Goal: Book appointment/travel/reservation

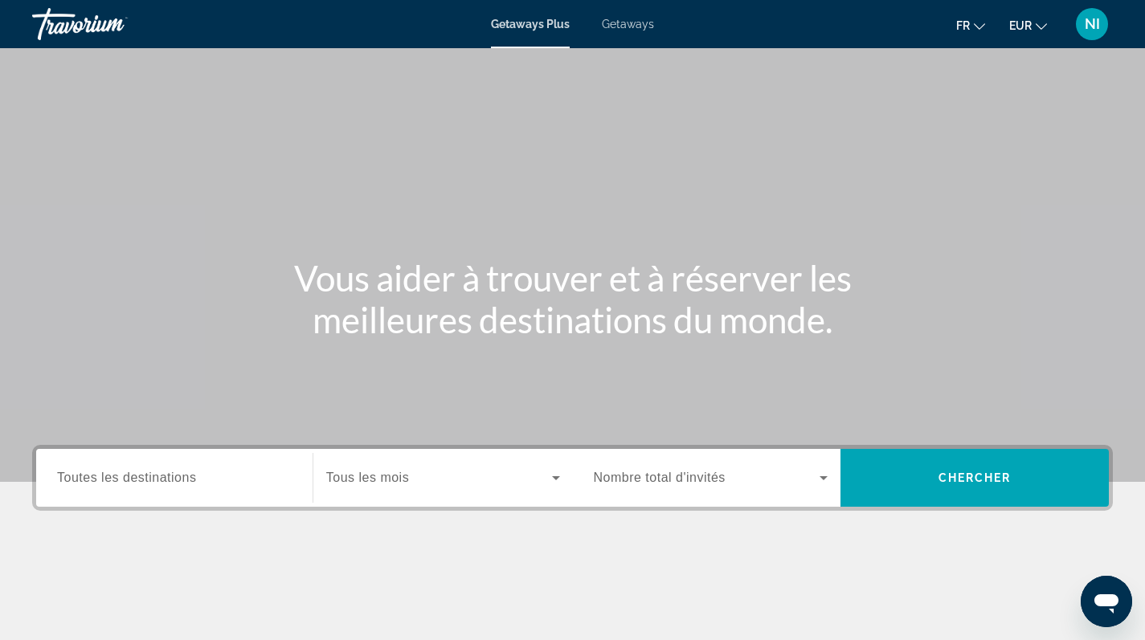
click at [639, 25] on span "Getaways" at bounding box center [628, 24] width 52 height 13
click at [243, 481] on input "Destination Toutes les destinations" at bounding box center [174, 478] width 235 height 19
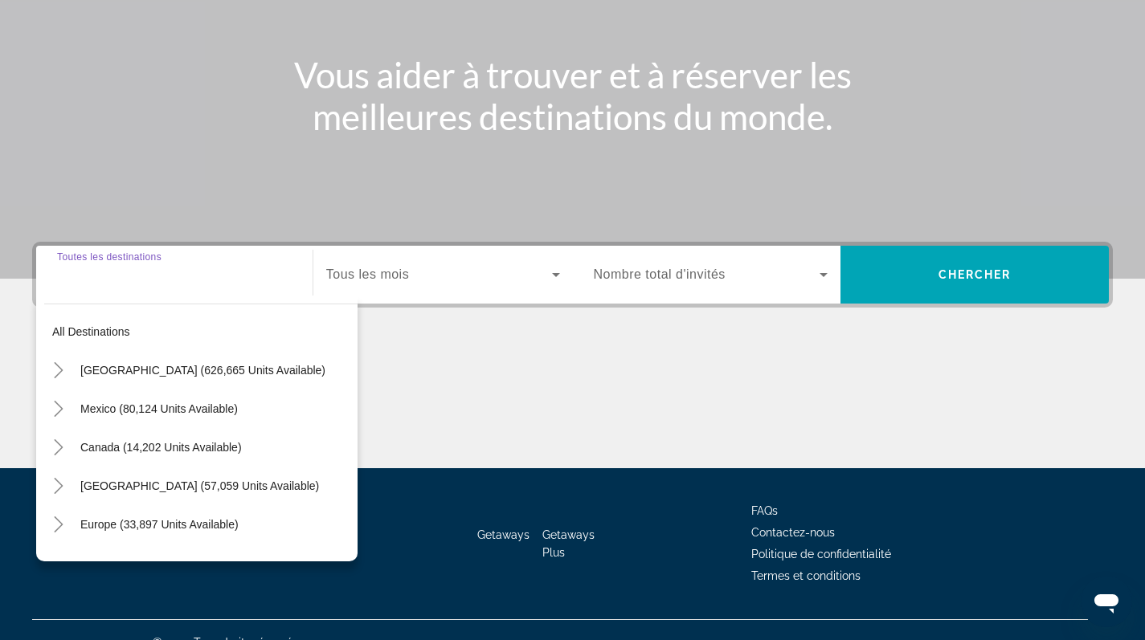
scroll to position [228, 0]
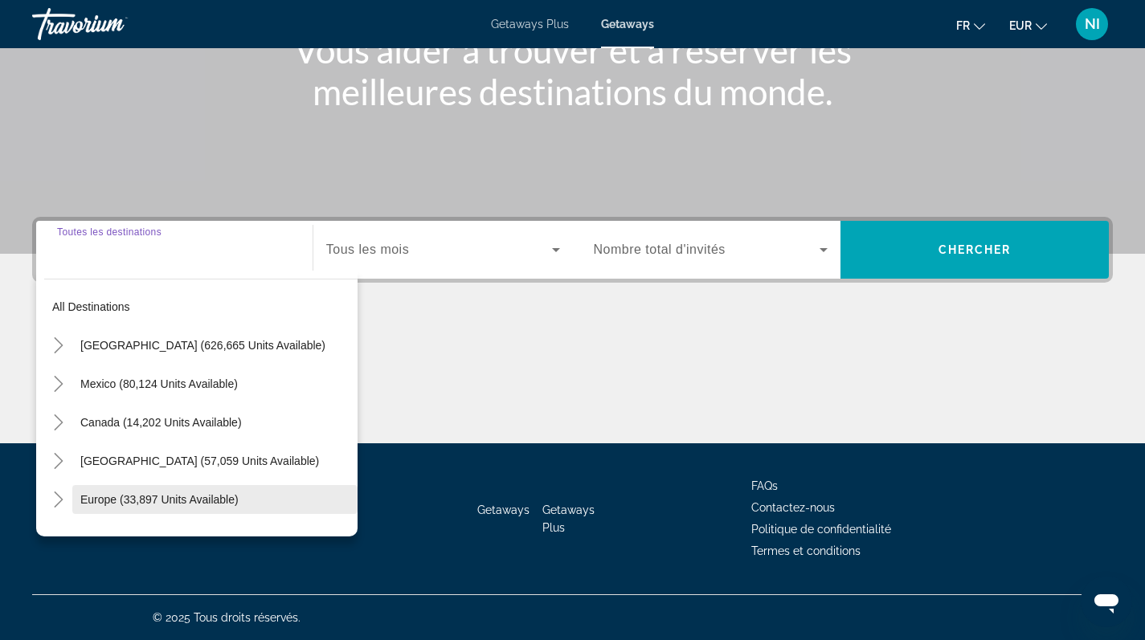
click at [209, 499] on span "Europe (33,897 units available)" at bounding box center [159, 499] width 158 height 13
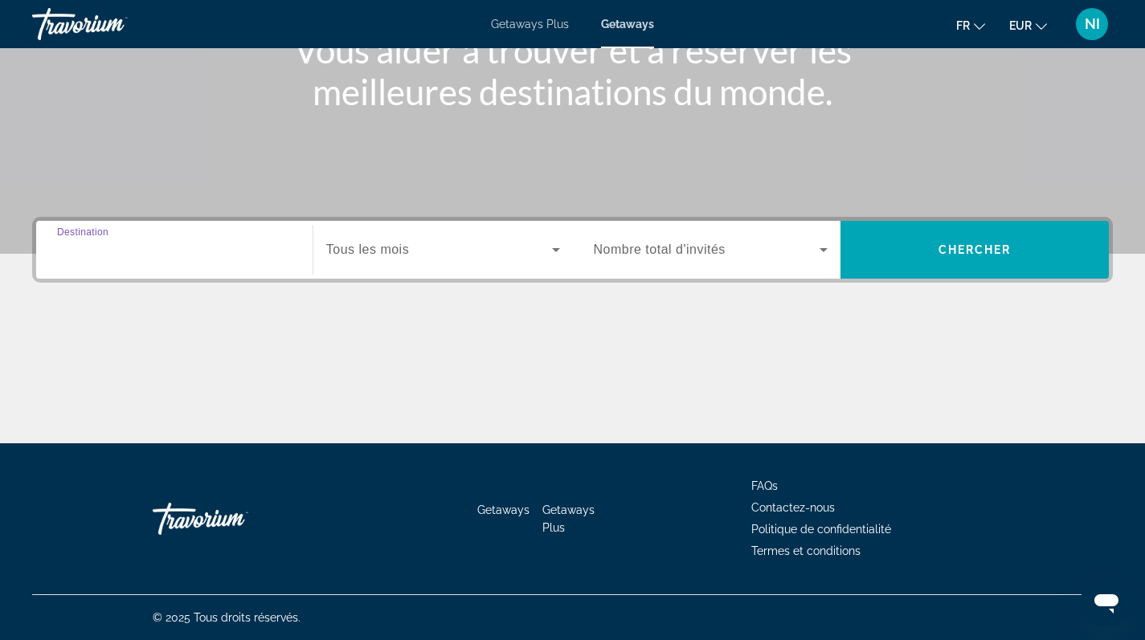
type input "**********"
click at [365, 255] on span "Tous les mois" at bounding box center [367, 250] width 83 height 14
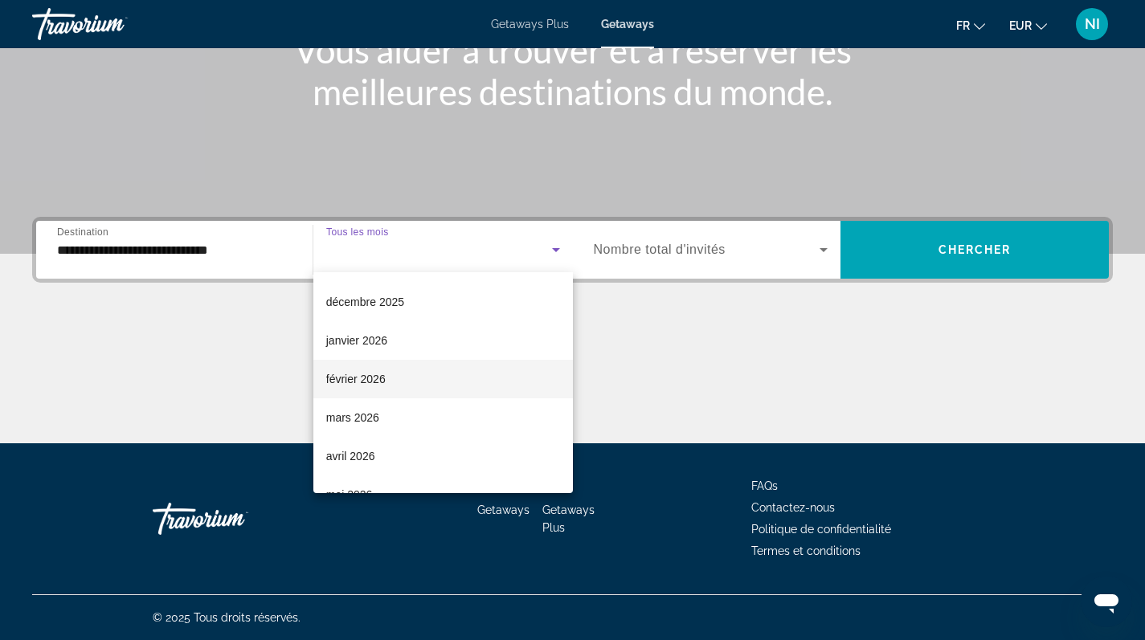
scroll to position [223, 0]
click at [377, 379] on mat-option "avril 2026" at bounding box center [442, 383] width 259 height 39
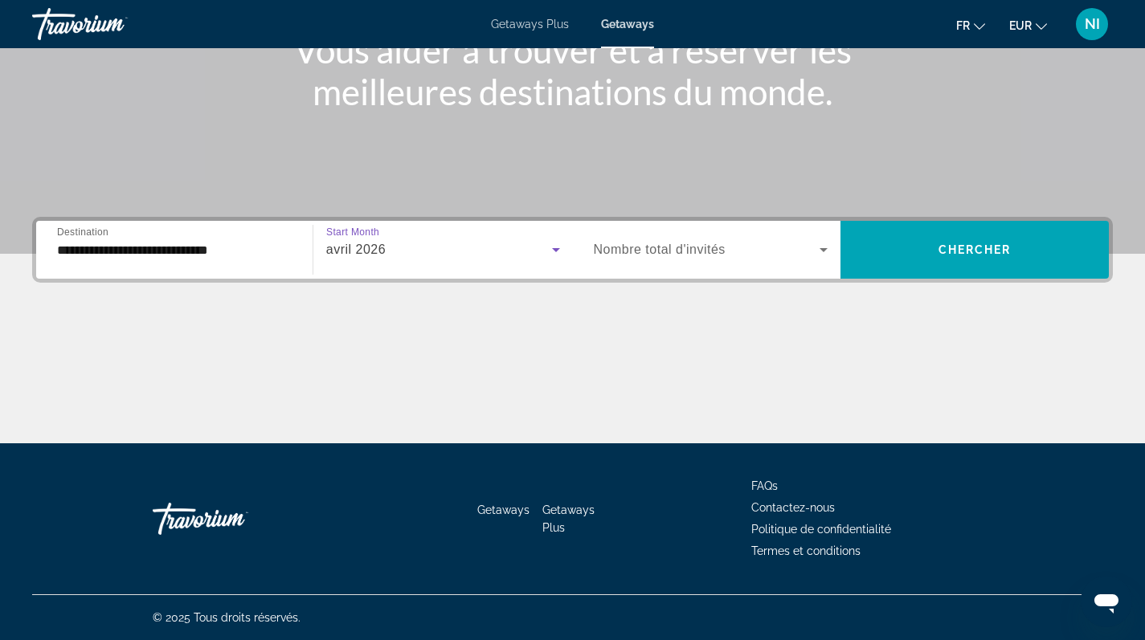
click at [822, 249] on icon "Search widget" at bounding box center [823, 250] width 8 height 4
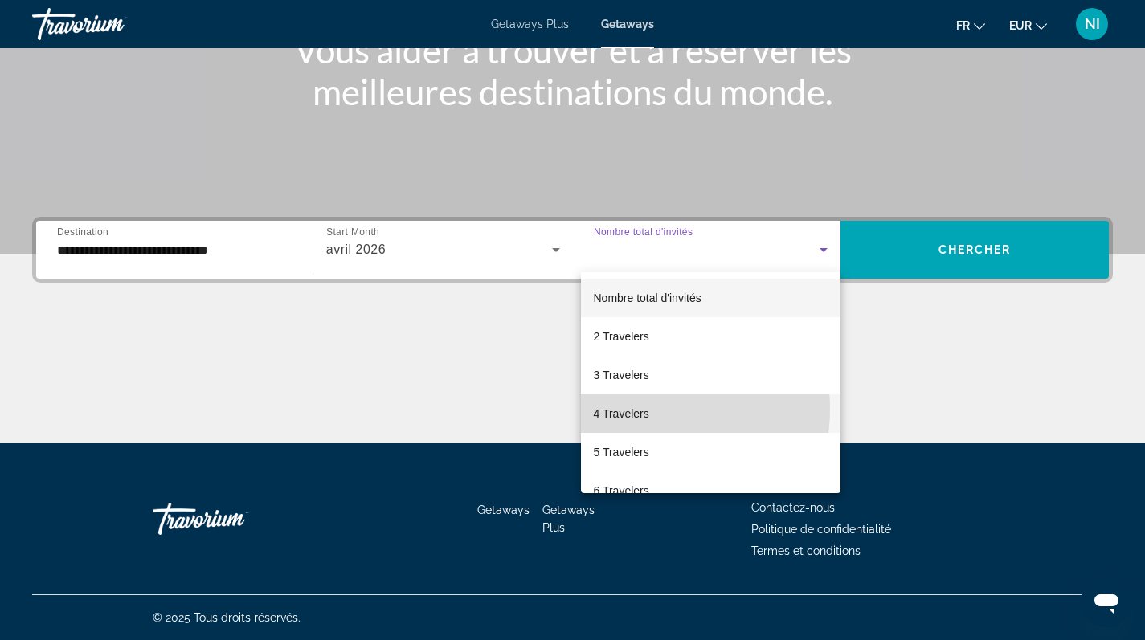
click at [635, 409] on span "4 Travelers" at bounding box center [621, 413] width 55 height 19
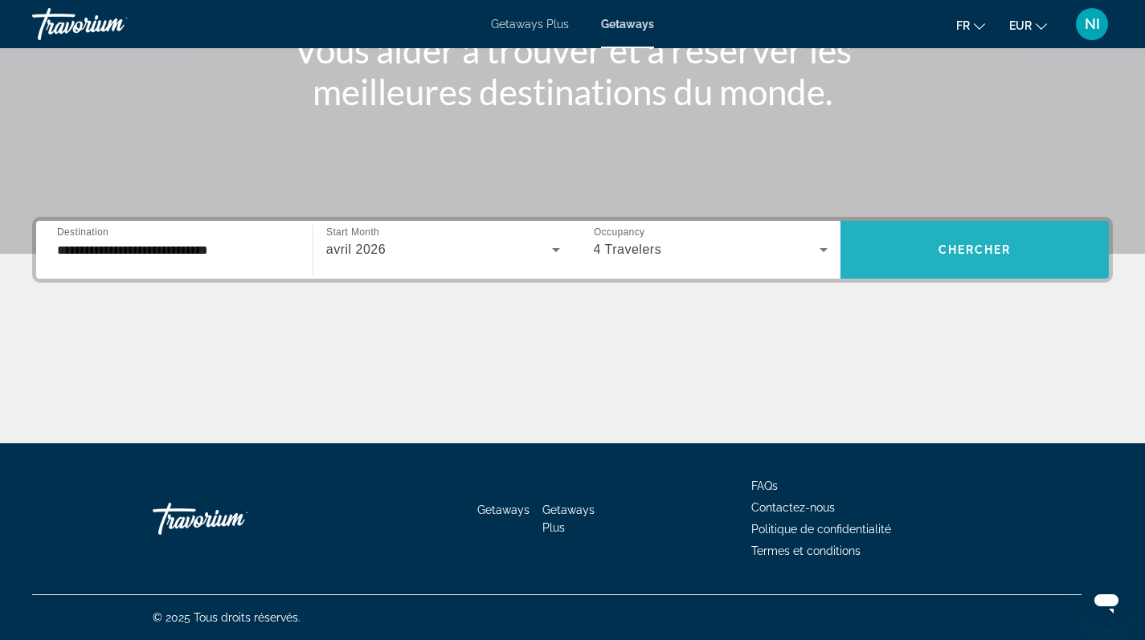
click at [906, 251] on span "Search widget" at bounding box center [974, 250] width 268 height 39
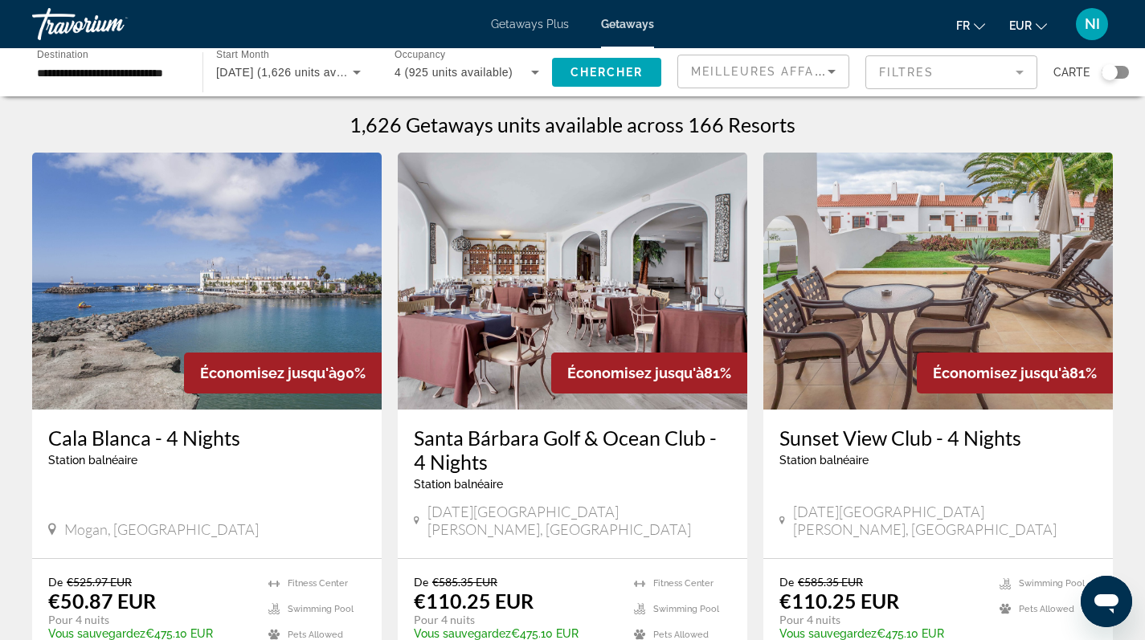
click at [1112, 69] on div "Search widget" at bounding box center [1109, 72] width 16 height 16
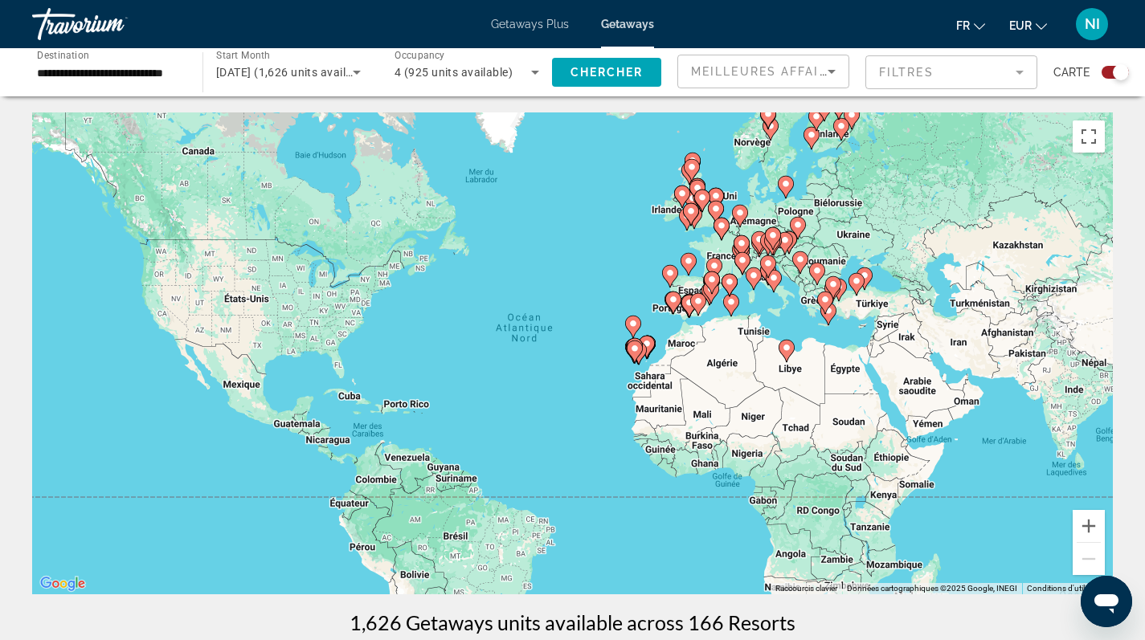
scroll to position [286, 0]
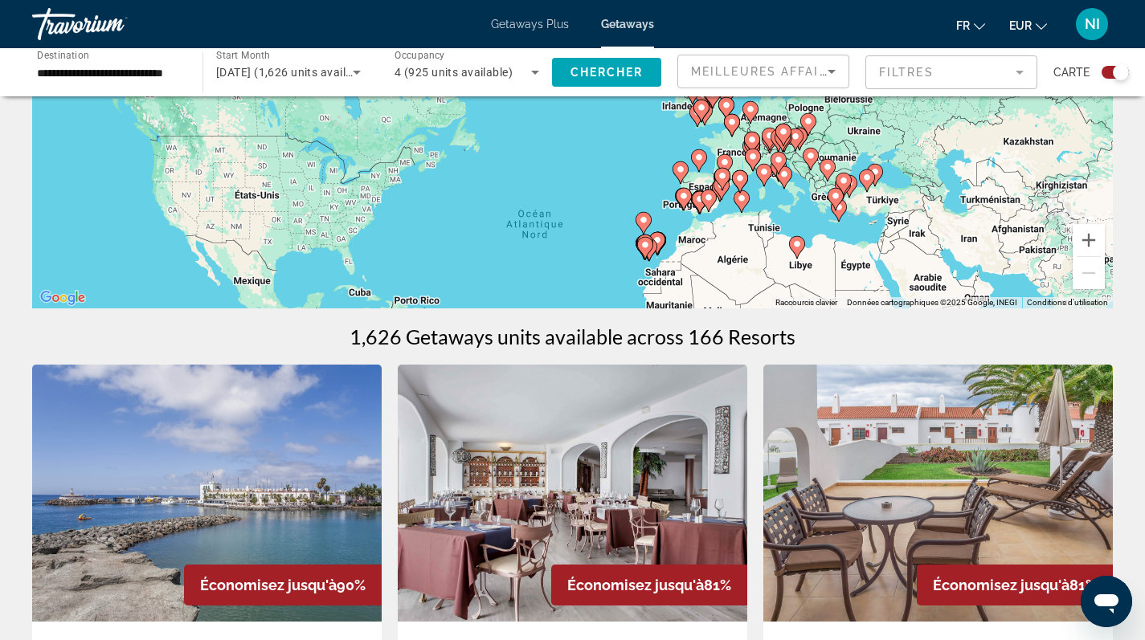
drag, startPoint x: 816, startPoint y: 233, endPoint x: 823, endPoint y: 307, distance: 74.3
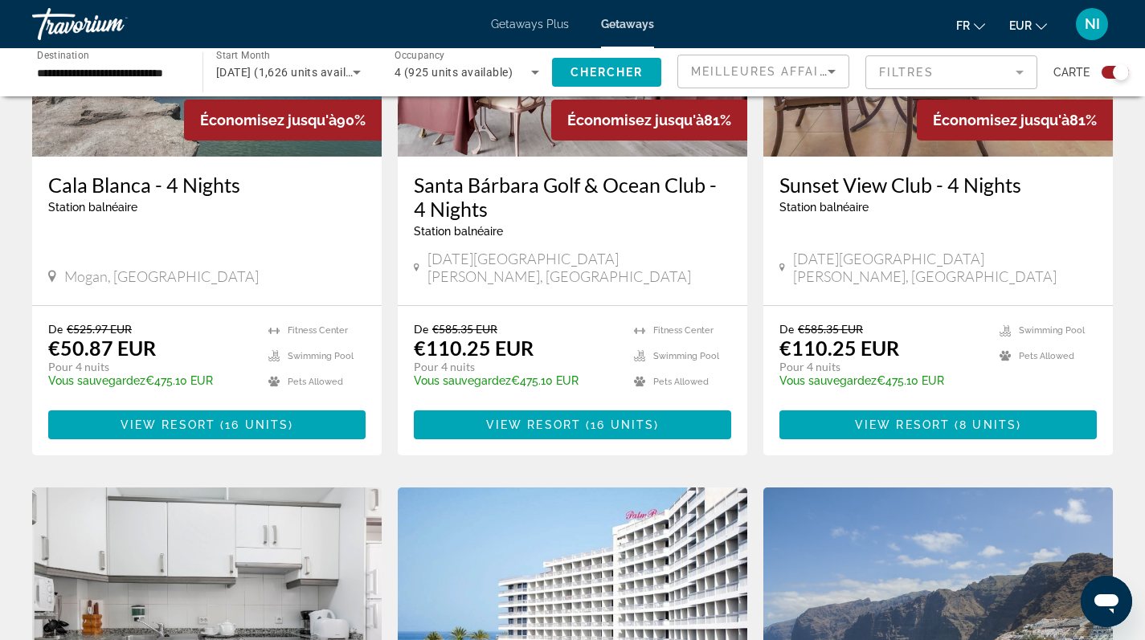
scroll to position [0, 0]
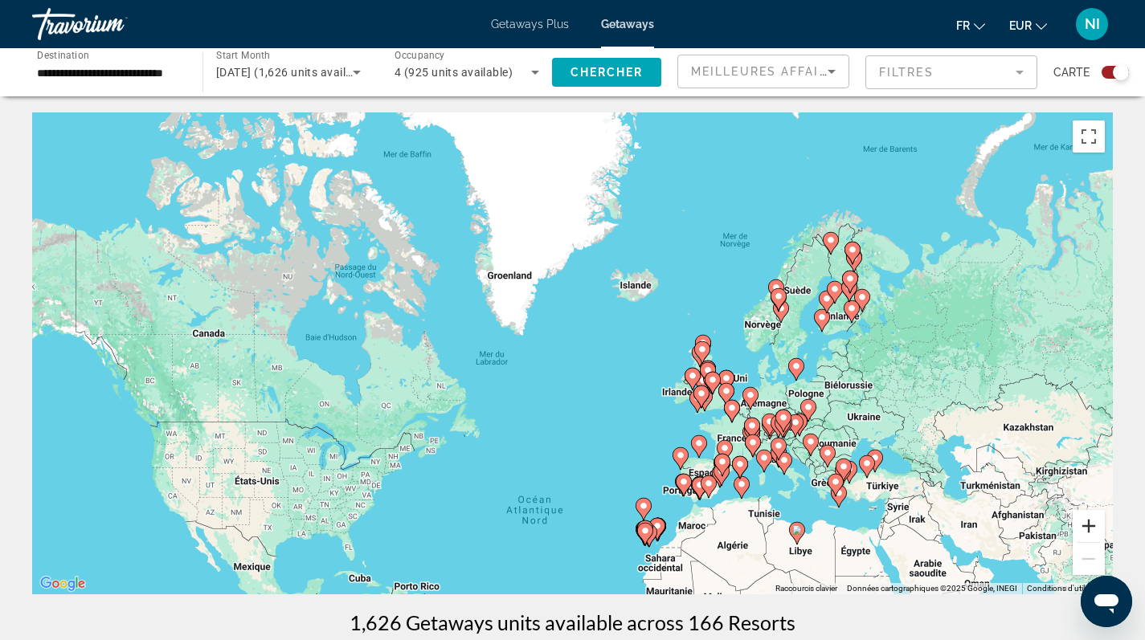
click at [1086, 525] on button "Zoom avant" at bounding box center [1088, 526] width 32 height 32
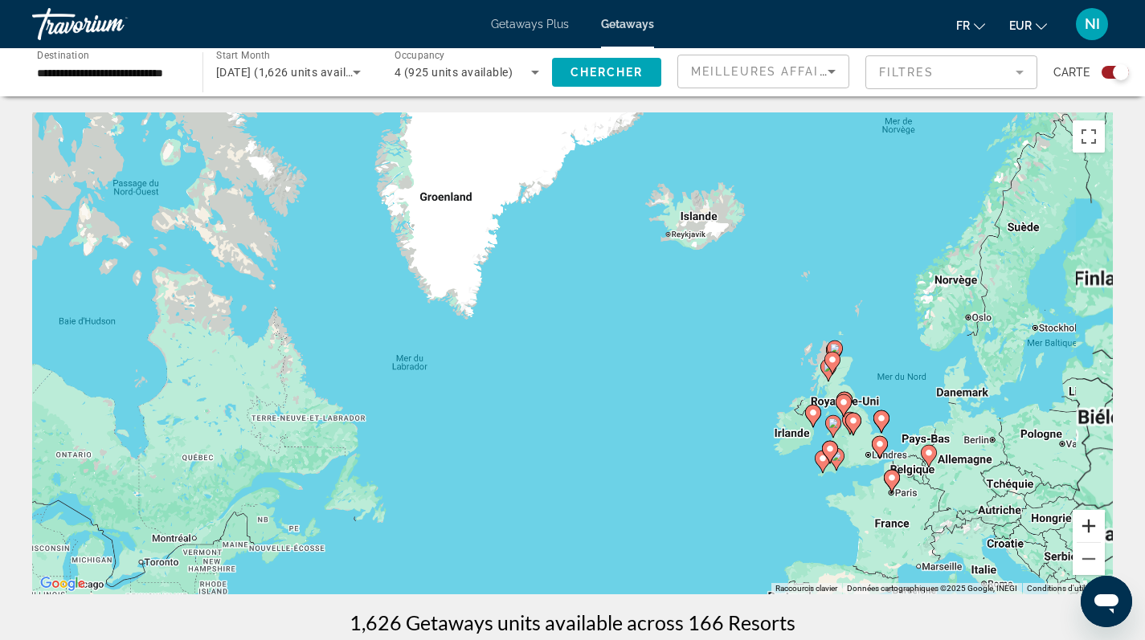
click at [1086, 525] on button "Zoom avant" at bounding box center [1088, 526] width 32 height 32
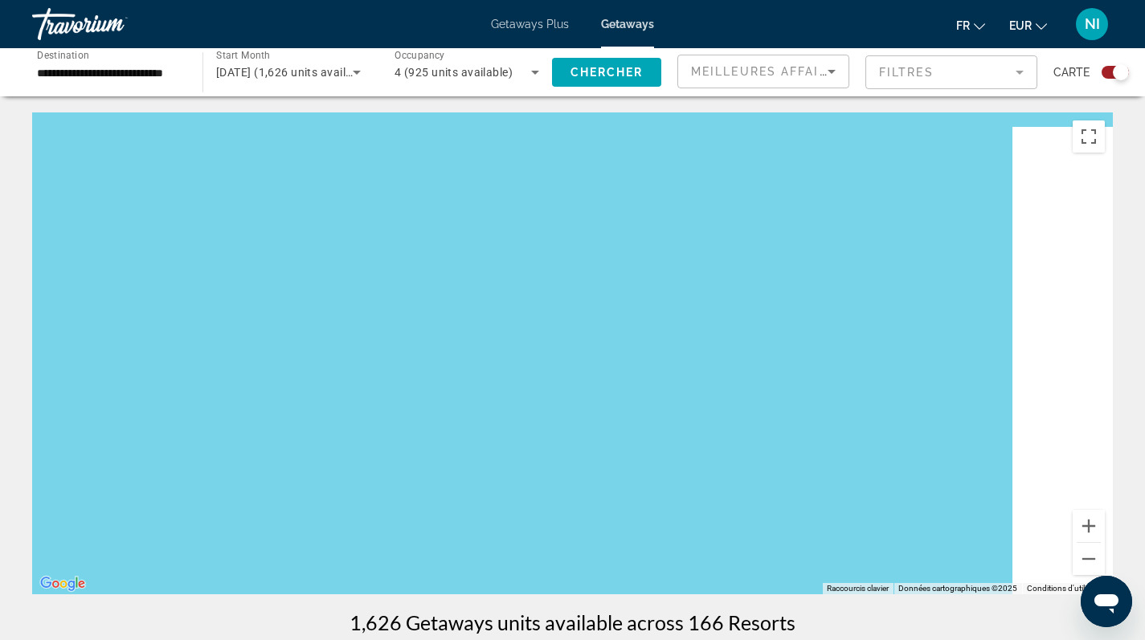
drag, startPoint x: 979, startPoint y: 466, endPoint x: 586, endPoint y: 285, distance: 433.1
click at [615, 291] on div "Main content" at bounding box center [572, 353] width 1080 height 482
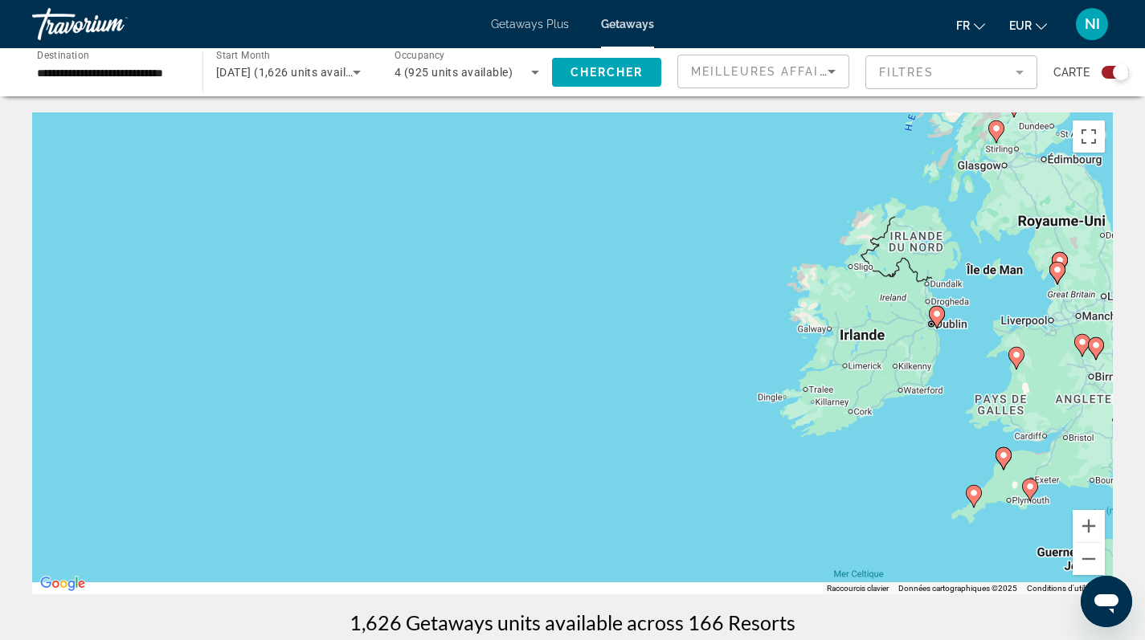
drag, startPoint x: 888, startPoint y: 500, endPoint x: 599, endPoint y: 345, distance: 327.4
click at [617, 347] on div "Pour activer le glissement avec le clavier, appuyez sur Alt+Entrée. Une fois ce…" at bounding box center [572, 353] width 1080 height 482
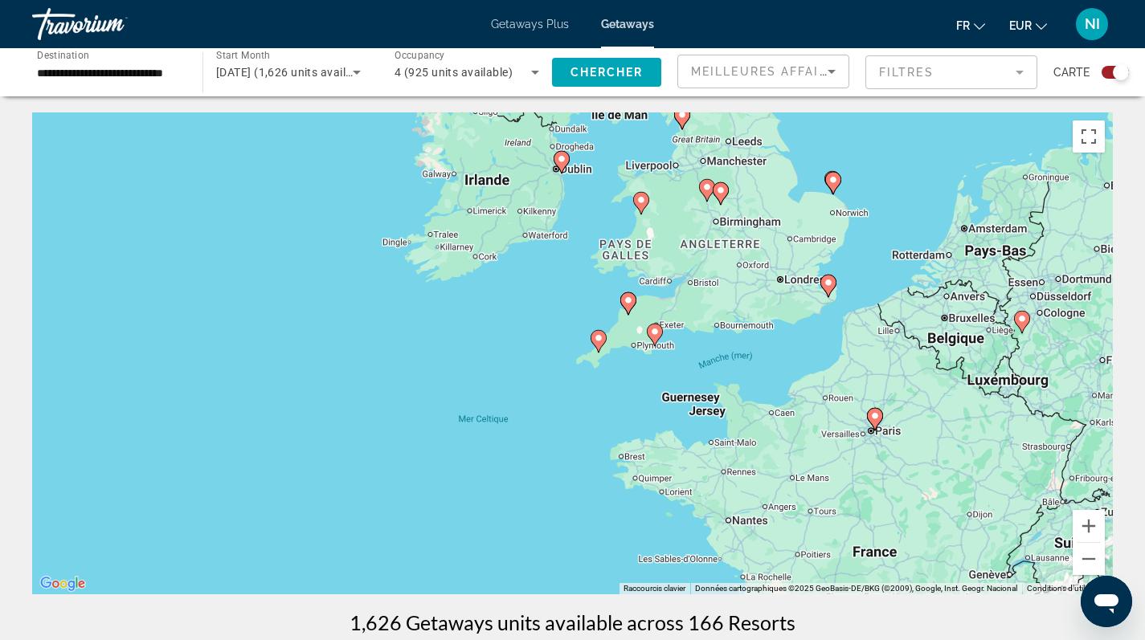
drag, startPoint x: 847, startPoint y: 435, endPoint x: 633, endPoint y: 325, distance: 240.7
click at [678, 335] on div "Pour activer le glissement avec le clavier, appuyez sur Alt+Entrée. Une fois ce…" at bounding box center [572, 353] width 1080 height 482
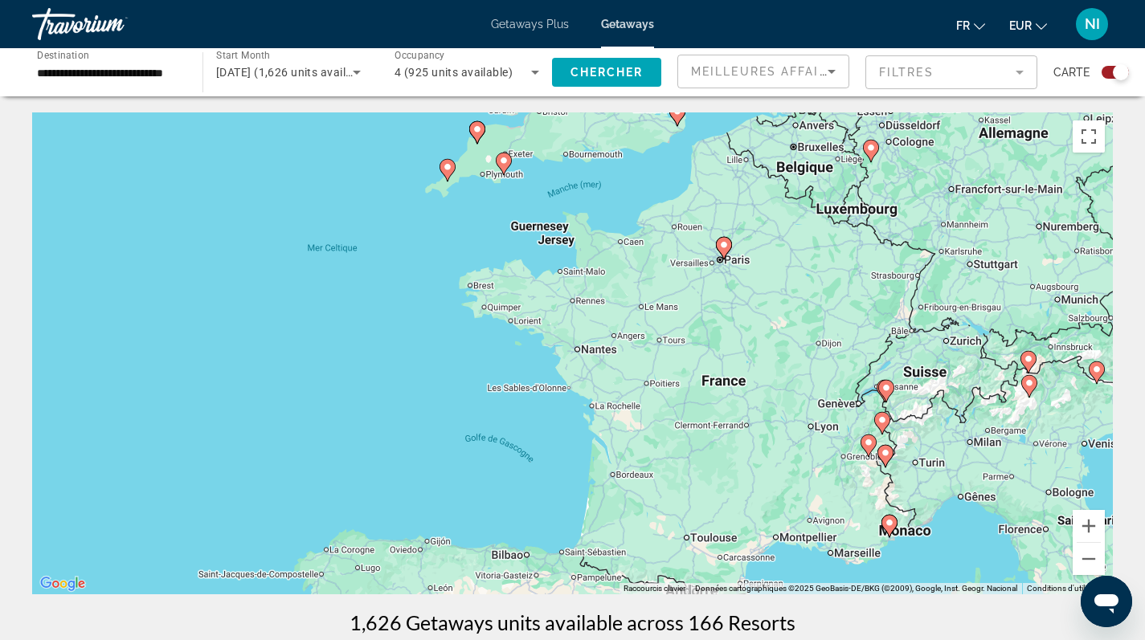
drag, startPoint x: 812, startPoint y: 463, endPoint x: 749, endPoint y: 280, distance: 193.1
click at [753, 284] on div "Pour activer le glissement avec le clavier, appuyez sur Alt+Entrée. Une fois ce…" at bounding box center [572, 353] width 1080 height 482
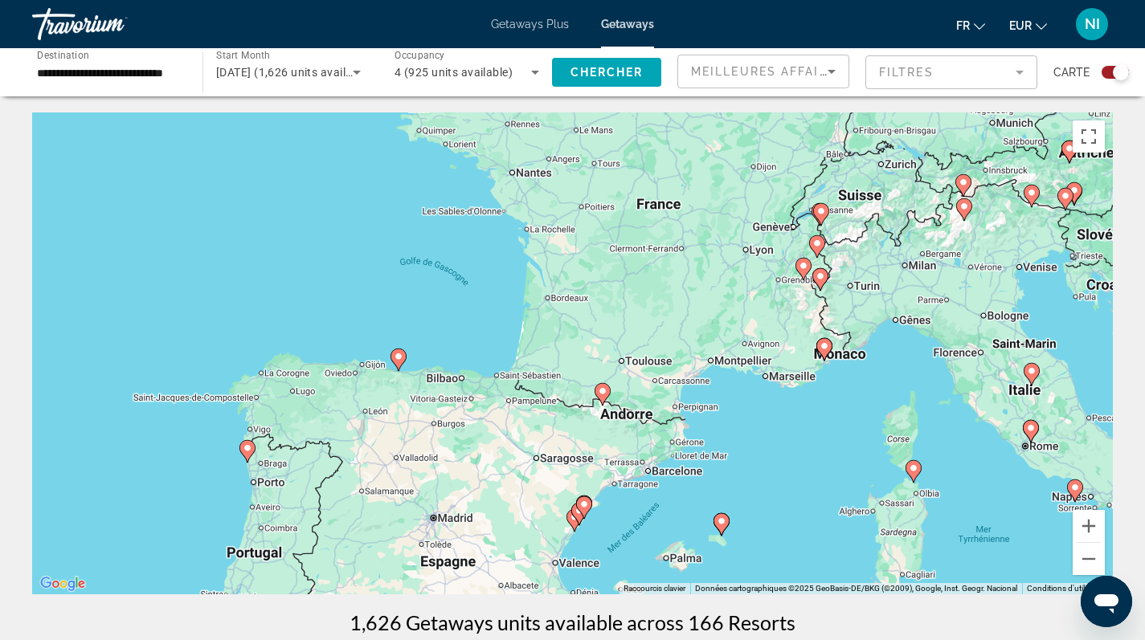
drag, startPoint x: 776, startPoint y: 448, endPoint x: 733, endPoint y: 312, distance: 143.3
click at [733, 312] on div "Pour activer le glissement avec le clavier, appuyez sur Alt+Entrée. Une fois ce…" at bounding box center [572, 353] width 1080 height 482
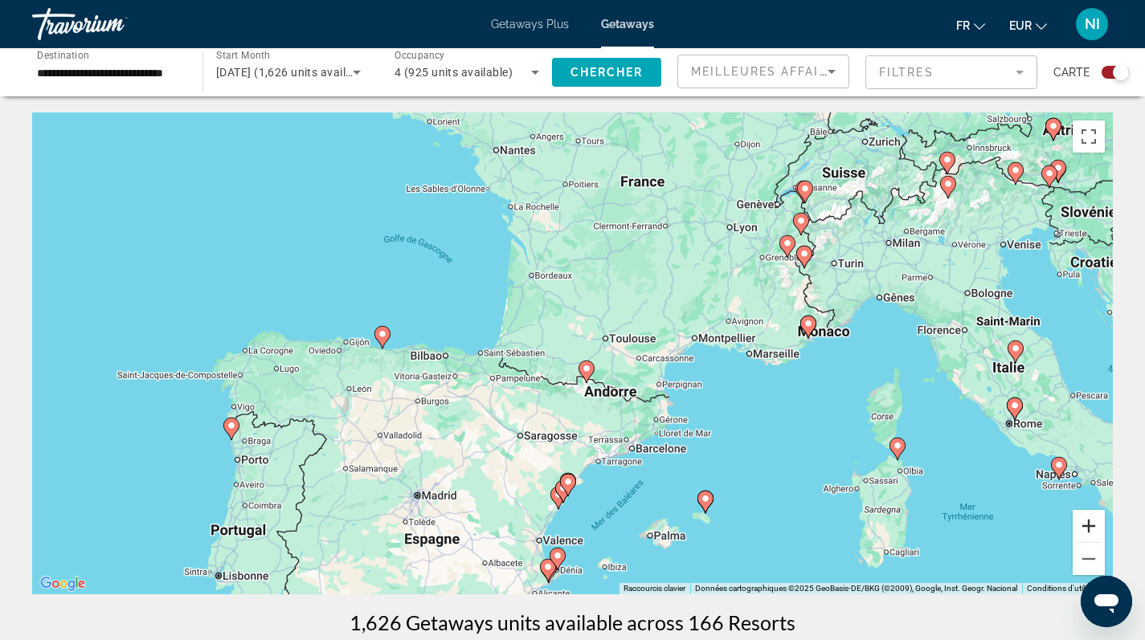
click at [1088, 525] on button "Zoom avant" at bounding box center [1088, 526] width 32 height 32
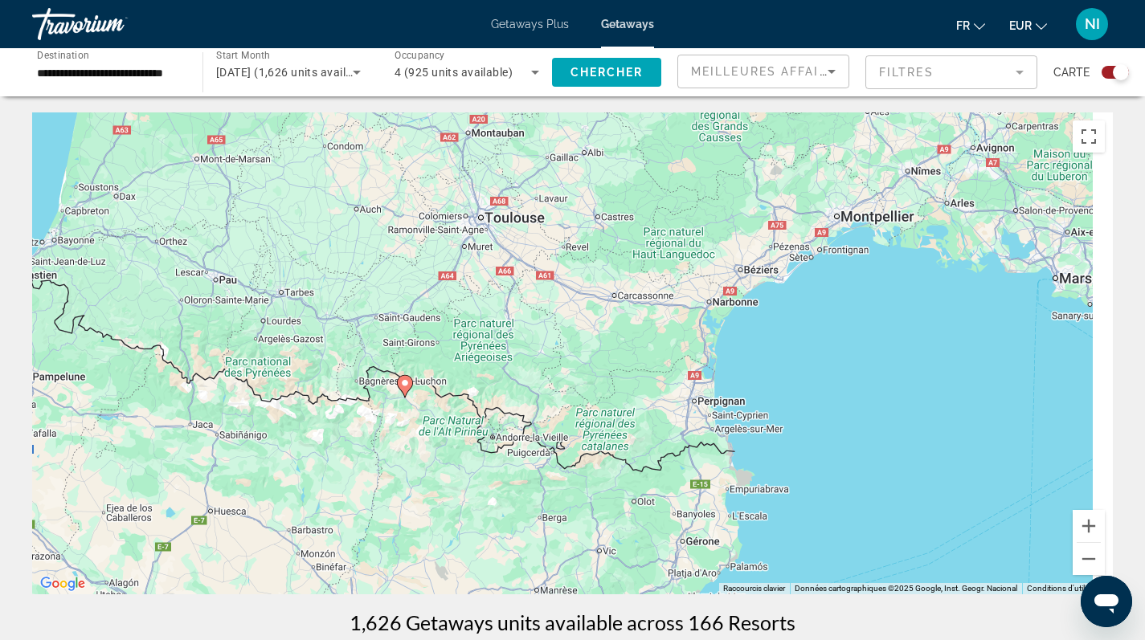
drag, startPoint x: 1009, startPoint y: 414, endPoint x: 611, endPoint y: 289, distance: 416.7
click at [638, 293] on div "Pour activer le glissement avec le clavier, appuyez sur Alt+Entrée. Une fois ce…" at bounding box center [572, 353] width 1080 height 482
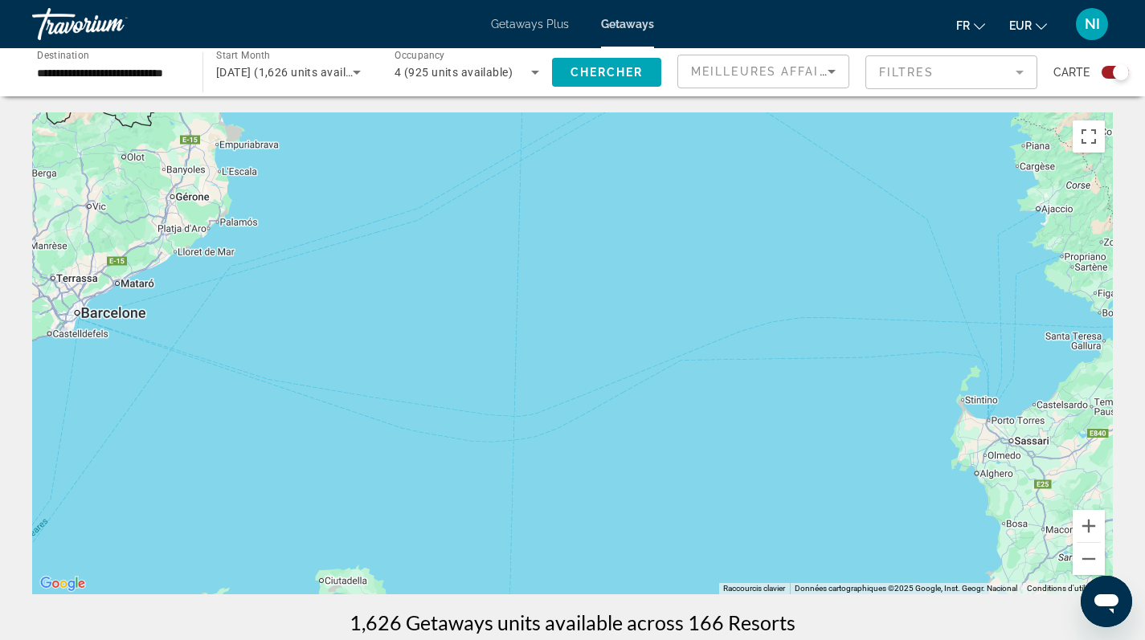
drag, startPoint x: 843, startPoint y: 521, endPoint x: 696, endPoint y: 288, distance: 274.3
click at [706, 292] on div "Pour activer le glissement avec le clavier, appuyez sur Alt+Entrée. Une fois ce…" at bounding box center [572, 353] width 1080 height 482
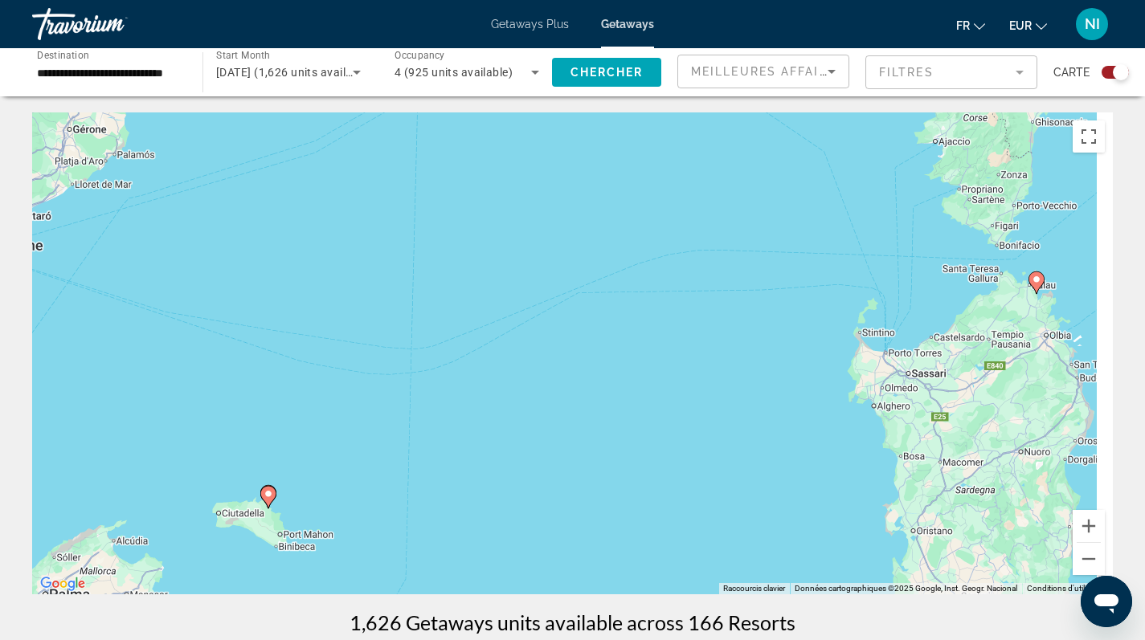
drag, startPoint x: 896, startPoint y: 364, endPoint x: 752, endPoint y: 325, distance: 149.1
click at [752, 325] on div "Pour activer le glissement avec le clavier, appuyez sur Alt+Entrée. Une fois ce…" at bounding box center [572, 353] width 1080 height 482
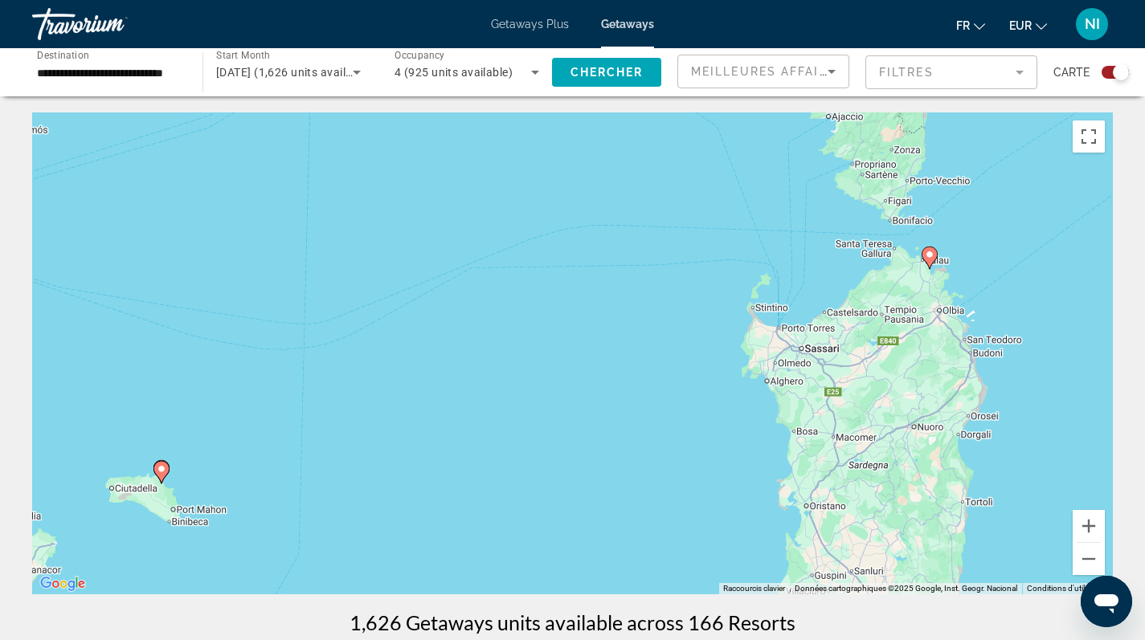
click at [752, 325] on div "Pour activer le glissement avec le clavier, appuyez sur Alt+Entrée. Une fois ce…" at bounding box center [572, 353] width 1080 height 482
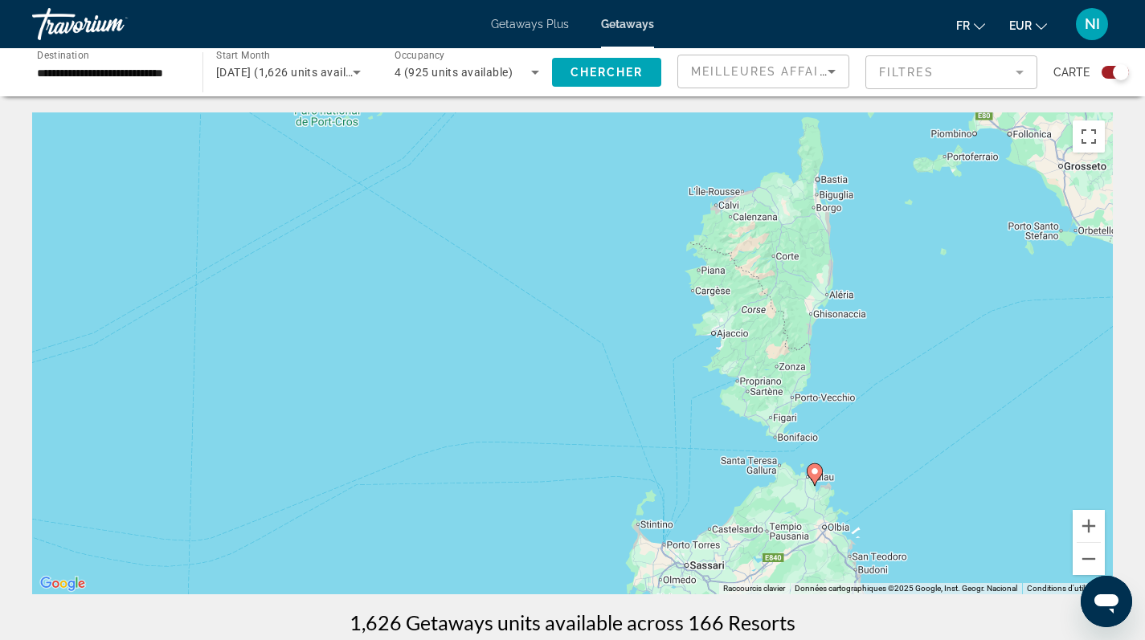
drag, startPoint x: 785, startPoint y: 370, endPoint x: 718, endPoint y: 513, distance: 157.8
click at [718, 512] on div "Pour activer le glissement avec le clavier, appuyez sur Alt+Entrée. Une fois ce…" at bounding box center [572, 353] width 1080 height 482
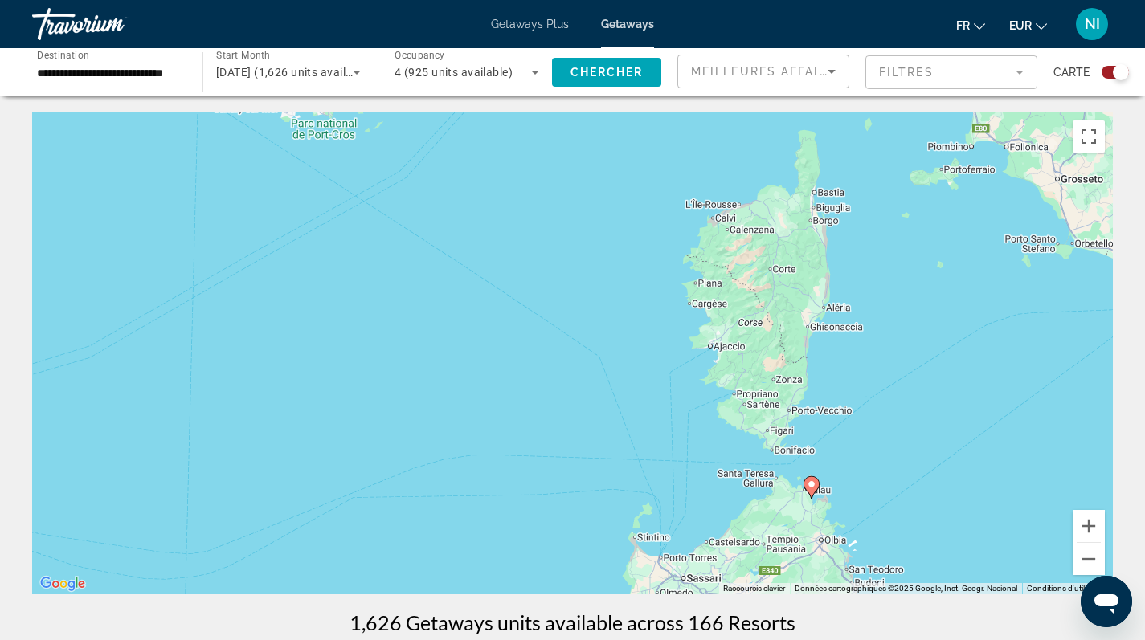
click at [1123, 73] on div "Search widget" at bounding box center [1121, 72] width 16 height 16
